Goal: Information Seeking & Learning: Learn about a topic

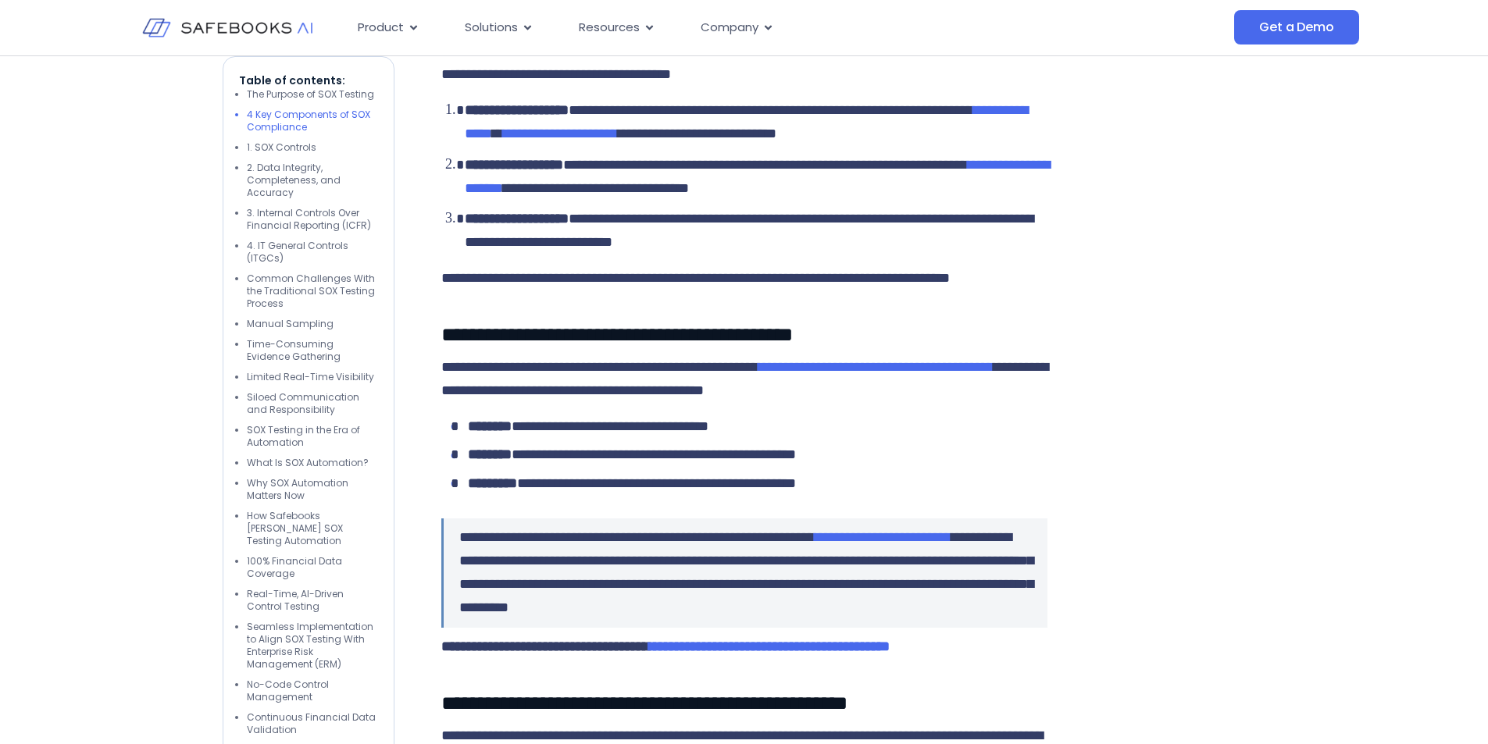
scroll to position [2655, 0]
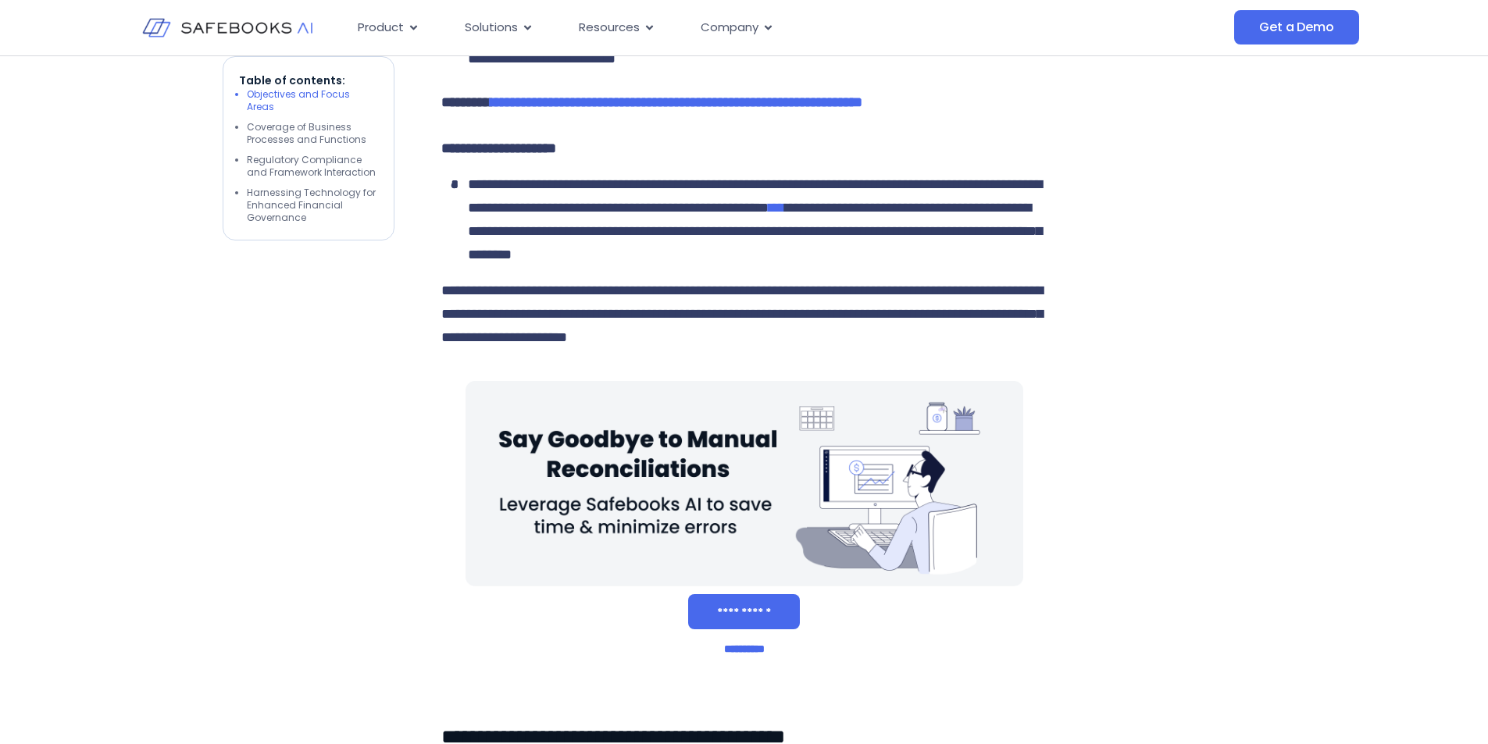
scroll to position [2499, 0]
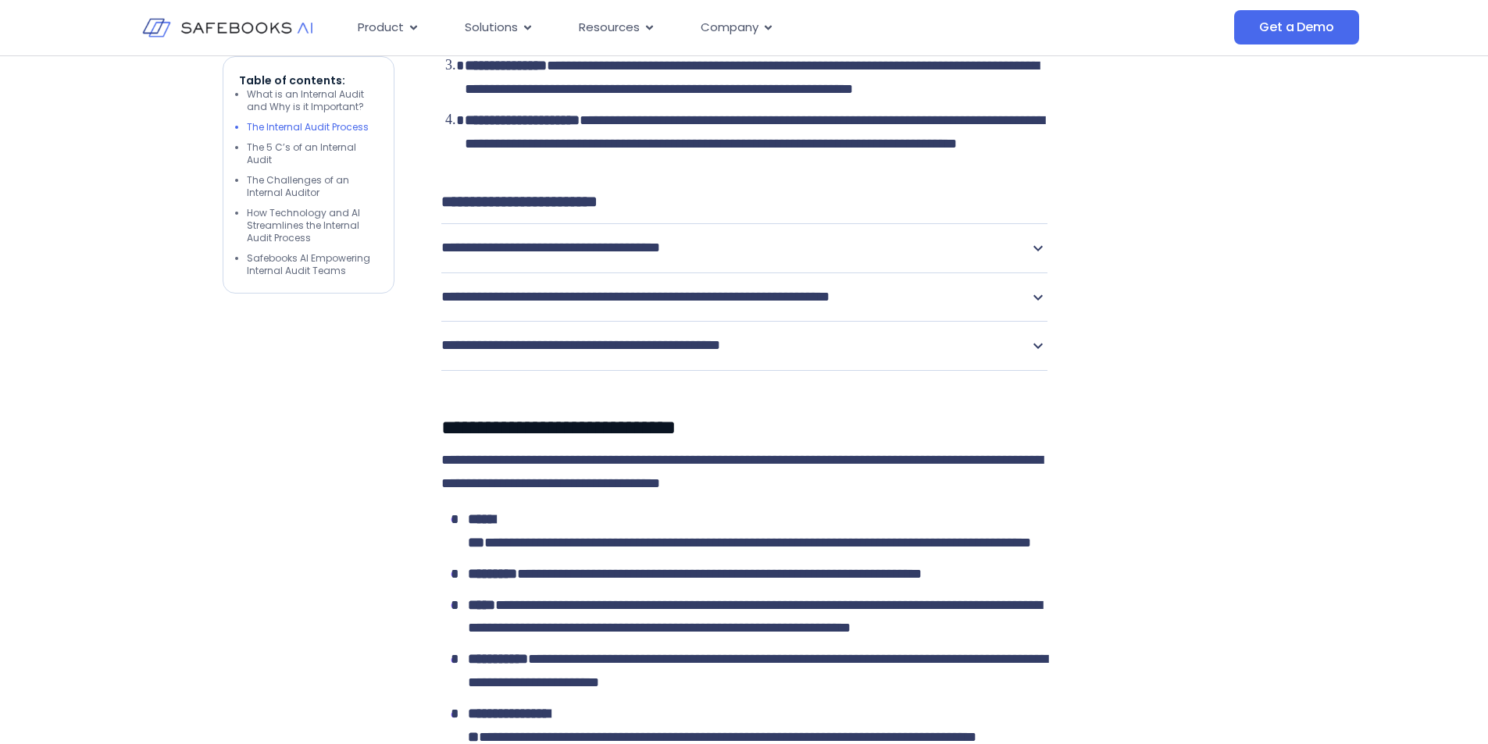
scroll to position [1874, 0]
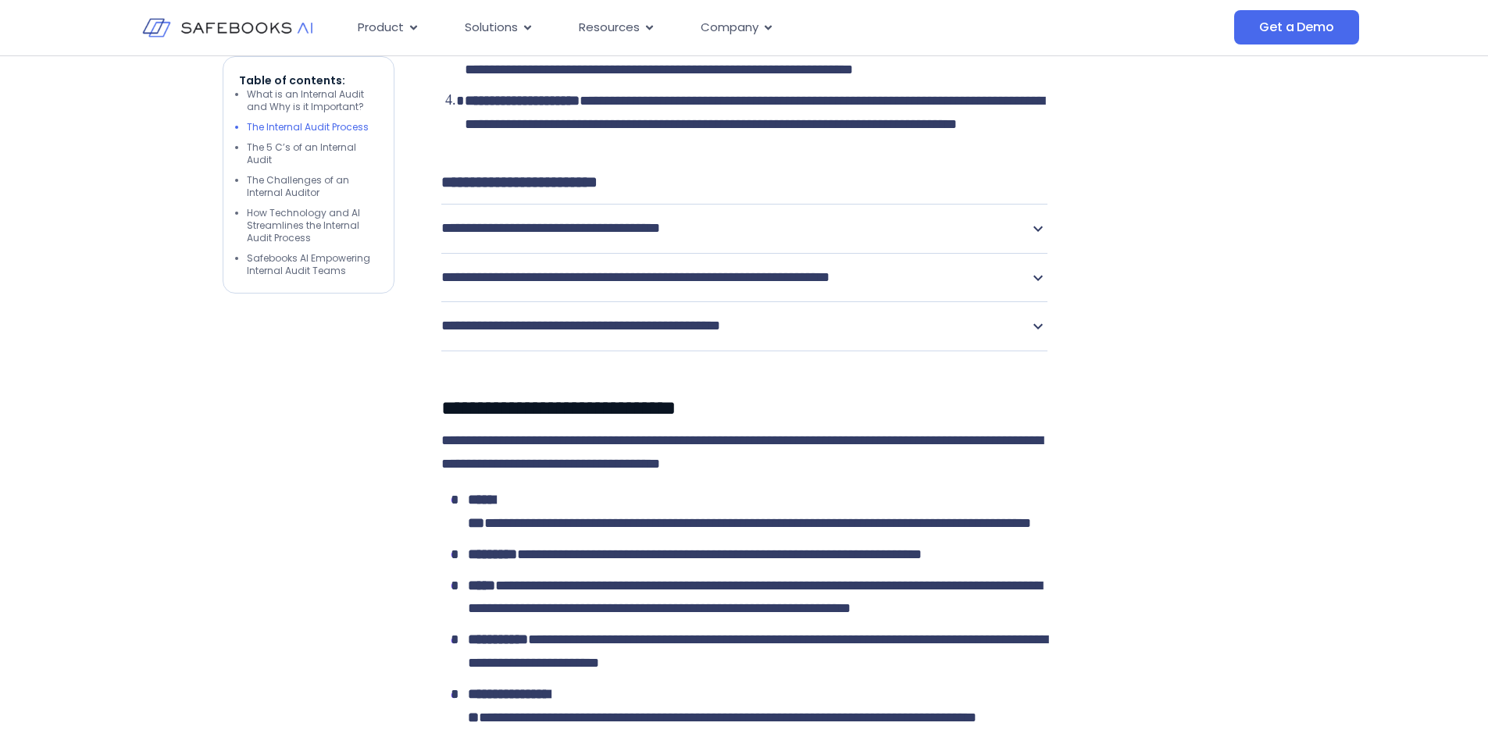
click at [1039, 238] on icon at bounding box center [1038, 228] width 19 height 19
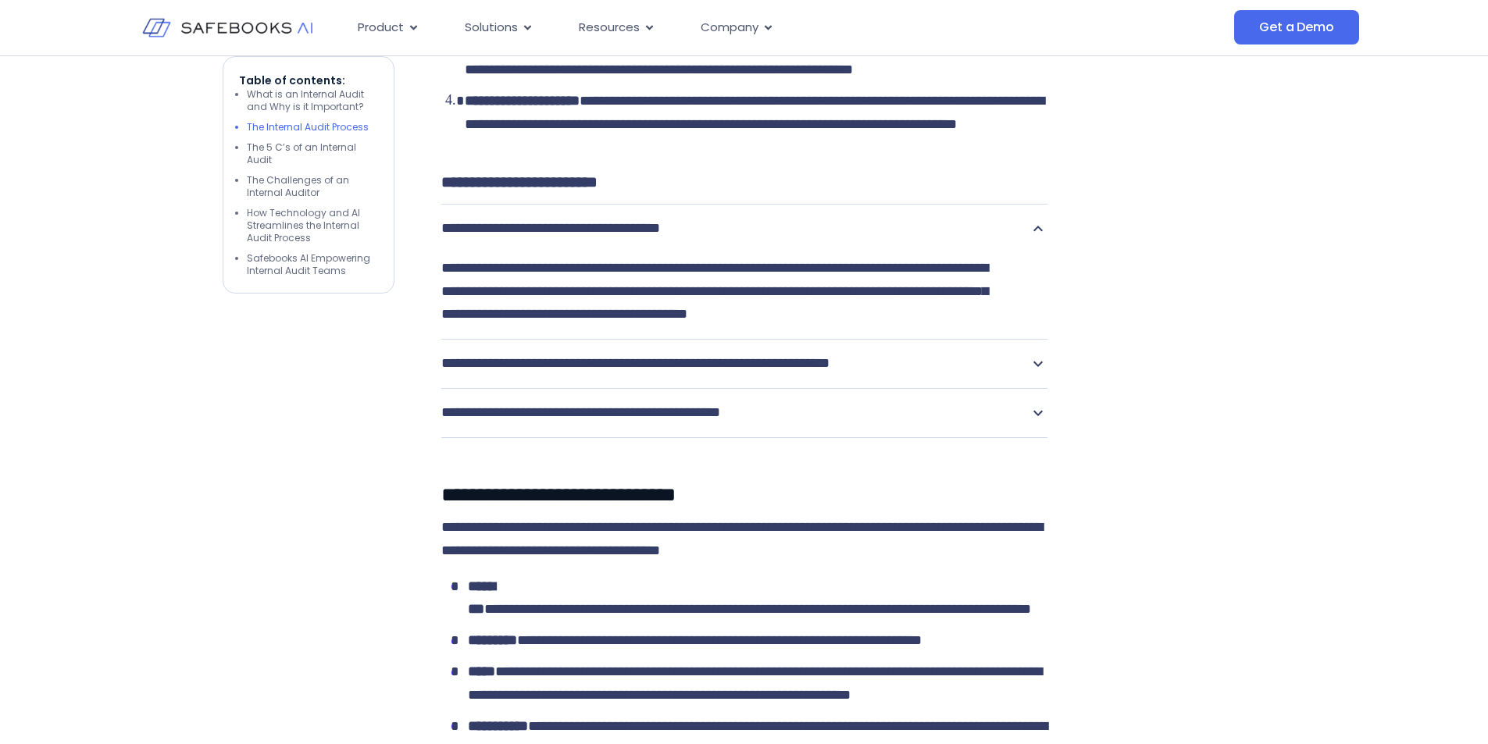
click at [1039, 238] on icon at bounding box center [1038, 228] width 19 height 19
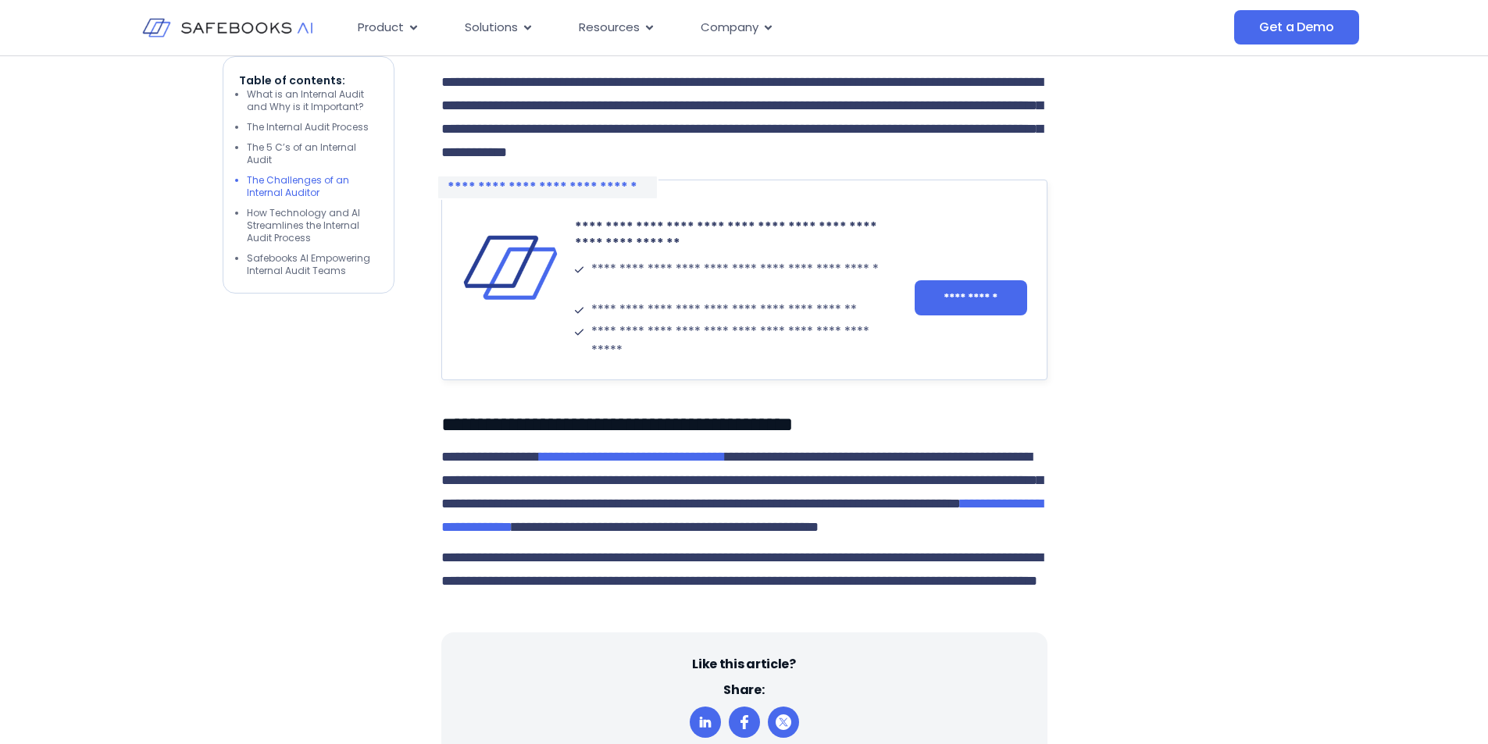
scroll to position [3280, 0]
